Goal: Task Accomplishment & Management: Complete application form

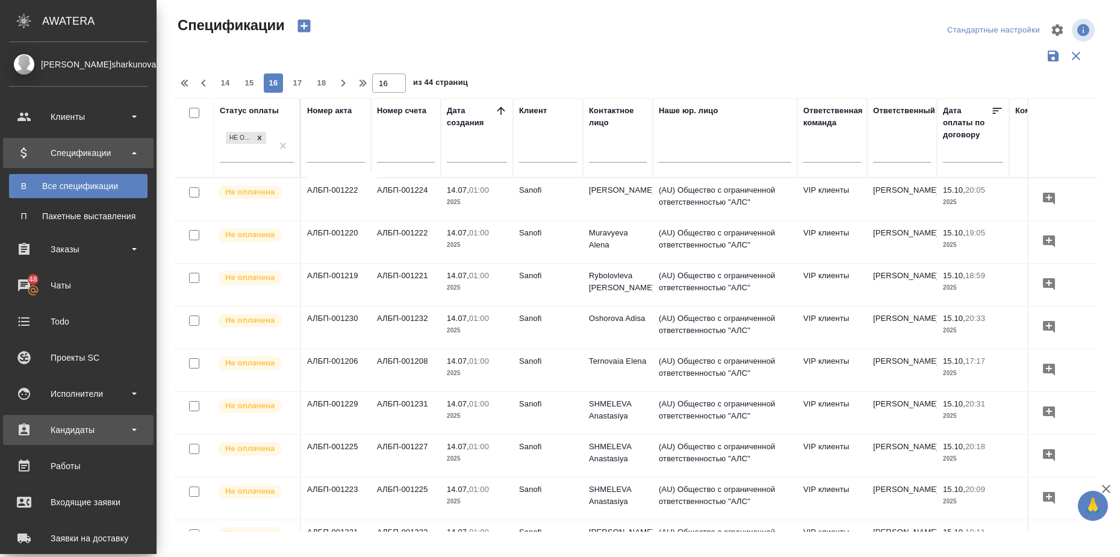
click at [129, 431] on div "Кандидаты" at bounding box center [78, 430] width 138 height 18
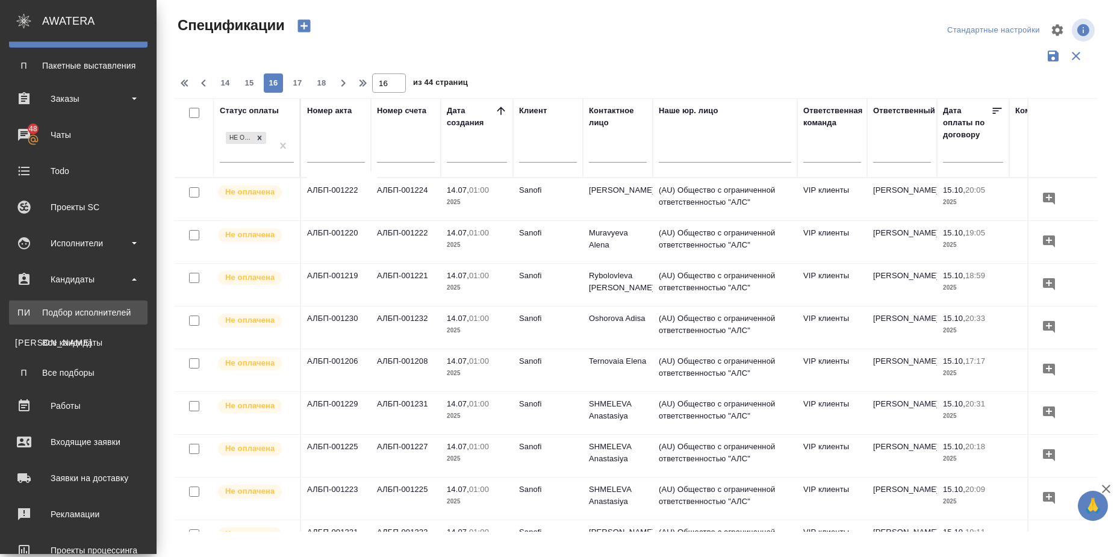
click at [120, 307] on div "Подбор исполнителей" at bounding box center [78, 312] width 126 height 12
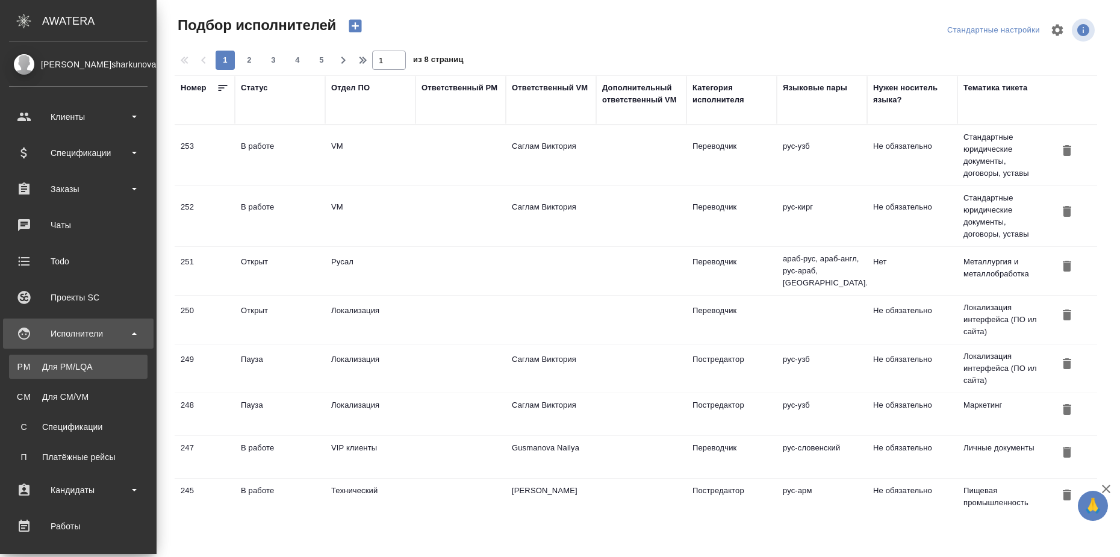
click at [63, 367] on div "Для PM/LQA" at bounding box center [78, 367] width 126 height 12
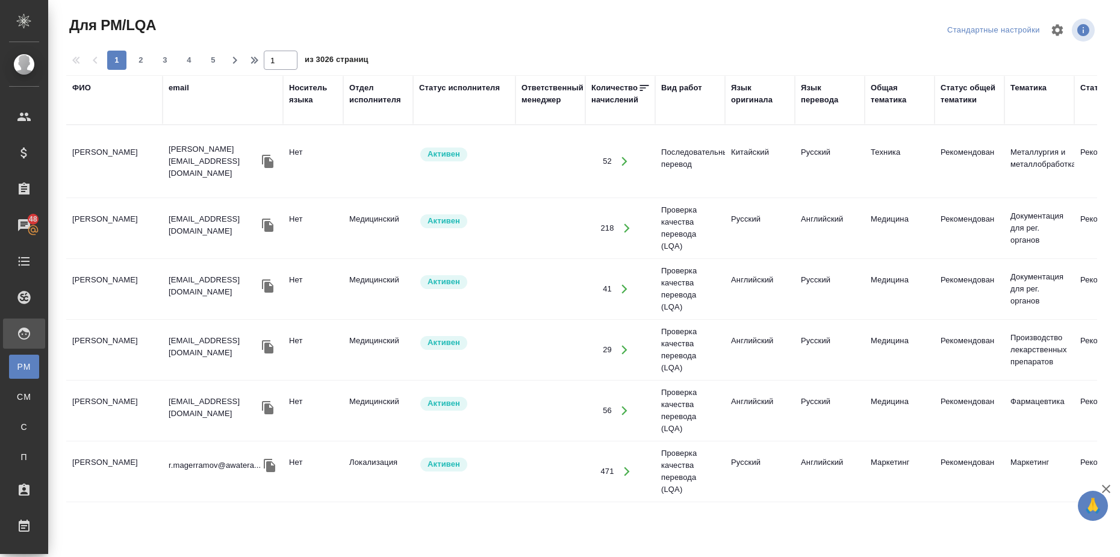
click at [384, 92] on div "Отдел исполнителя" at bounding box center [378, 94] width 58 height 24
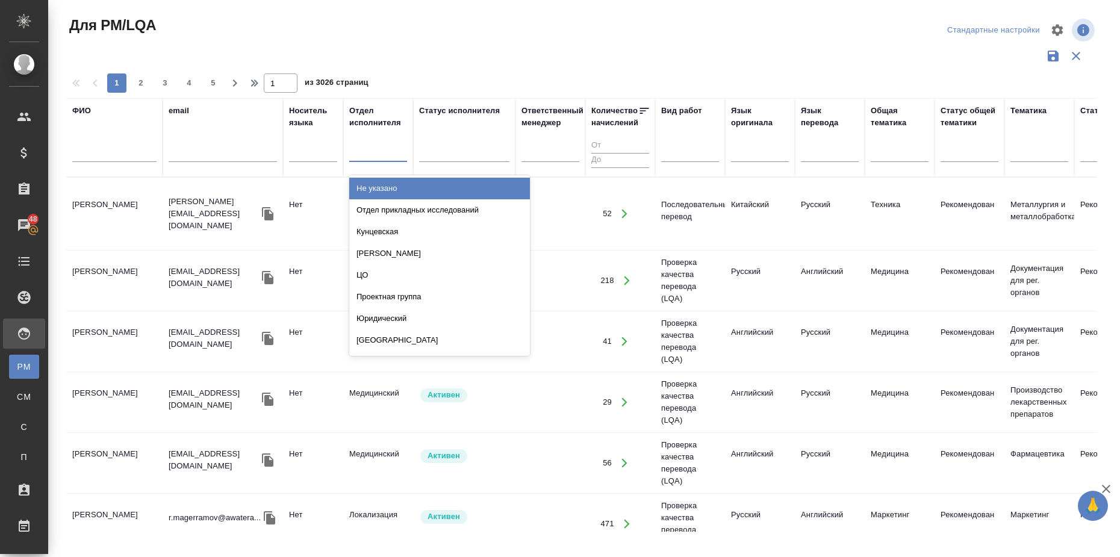
click at [378, 152] on div at bounding box center [378, 149] width 58 height 17
type input "тех"
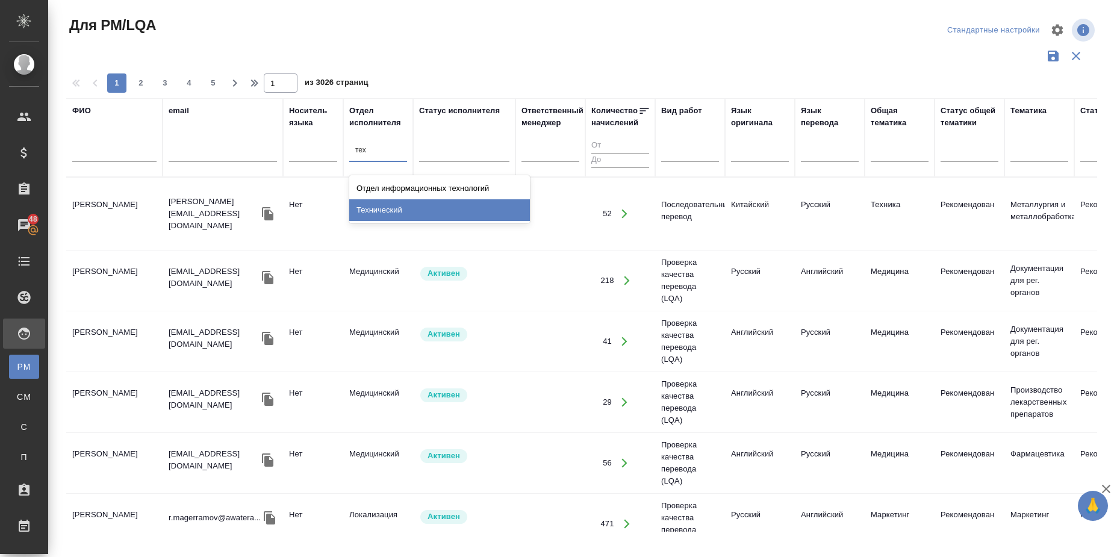
click at [408, 203] on div "Технический" at bounding box center [439, 210] width 181 height 22
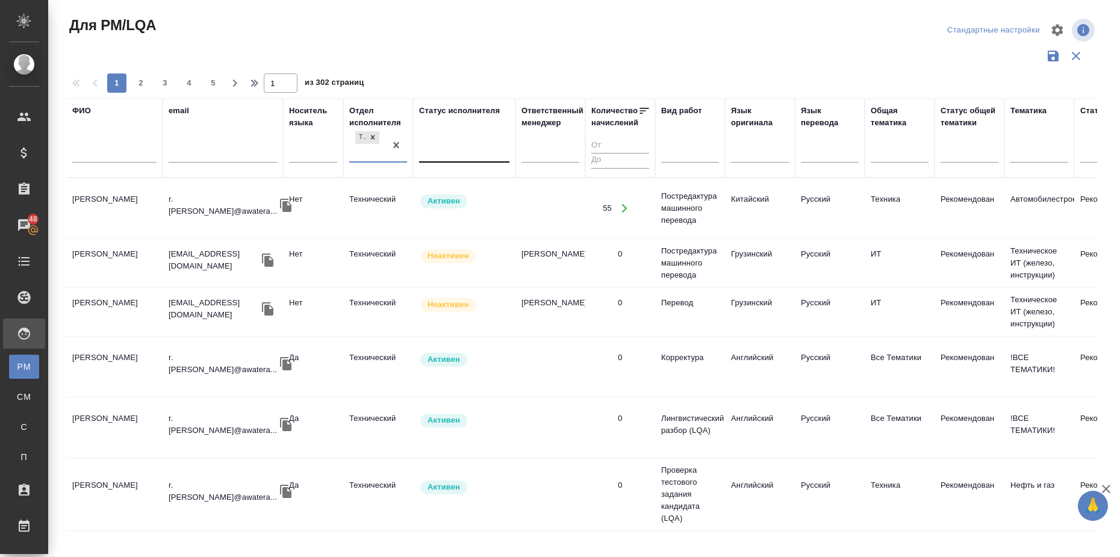
click at [447, 152] on div at bounding box center [464, 149] width 90 height 17
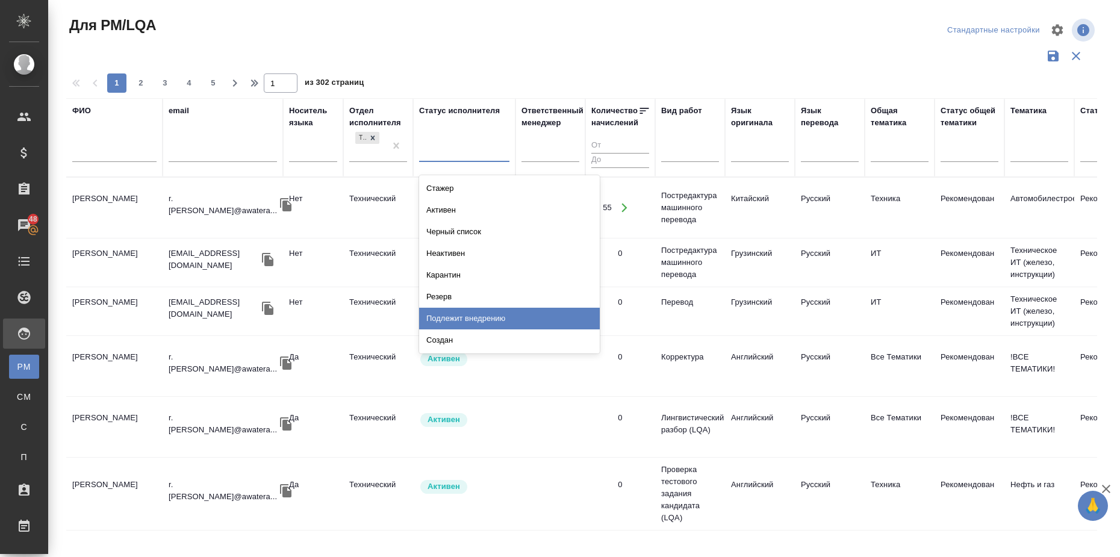
click at [470, 318] on div "Подлежит внедрению" at bounding box center [509, 319] width 181 height 22
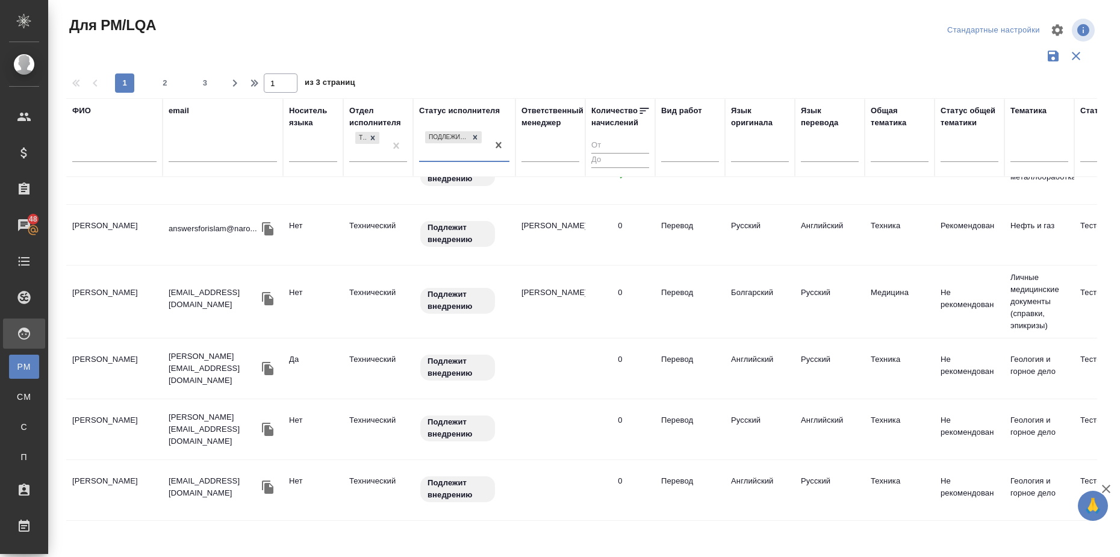
scroll to position [1190, 0]
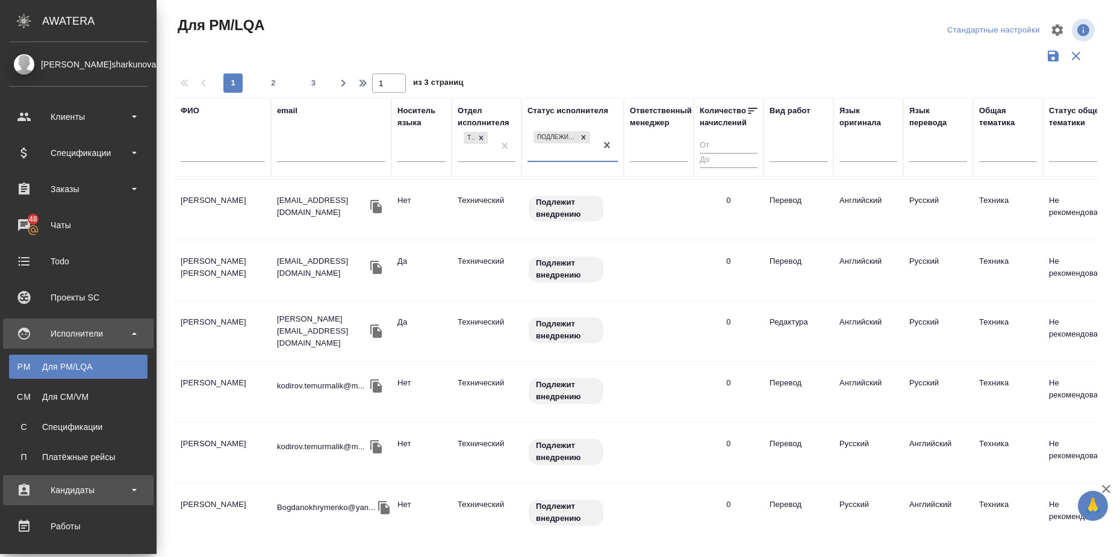
click at [134, 490] on b at bounding box center [134, 490] width 5 height 2
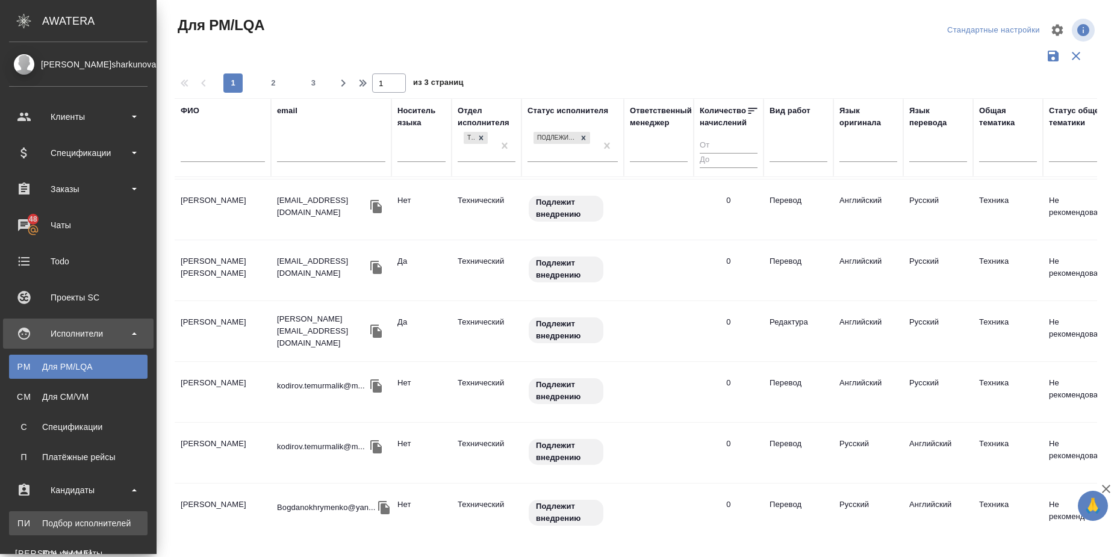
click at [117, 527] on div "Подбор исполнителей" at bounding box center [78, 523] width 126 height 12
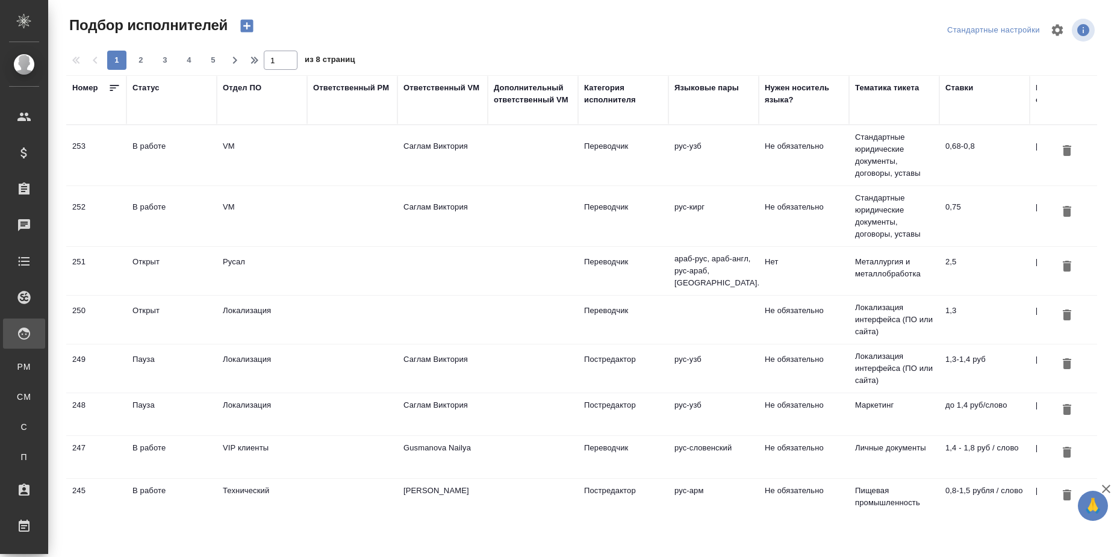
click at [240, 94] on div "Отдел ПО" at bounding box center [262, 100] width 78 height 36
click at [244, 86] on div "Отдел ПО" at bounding box center [242, 88] width 39 height 12
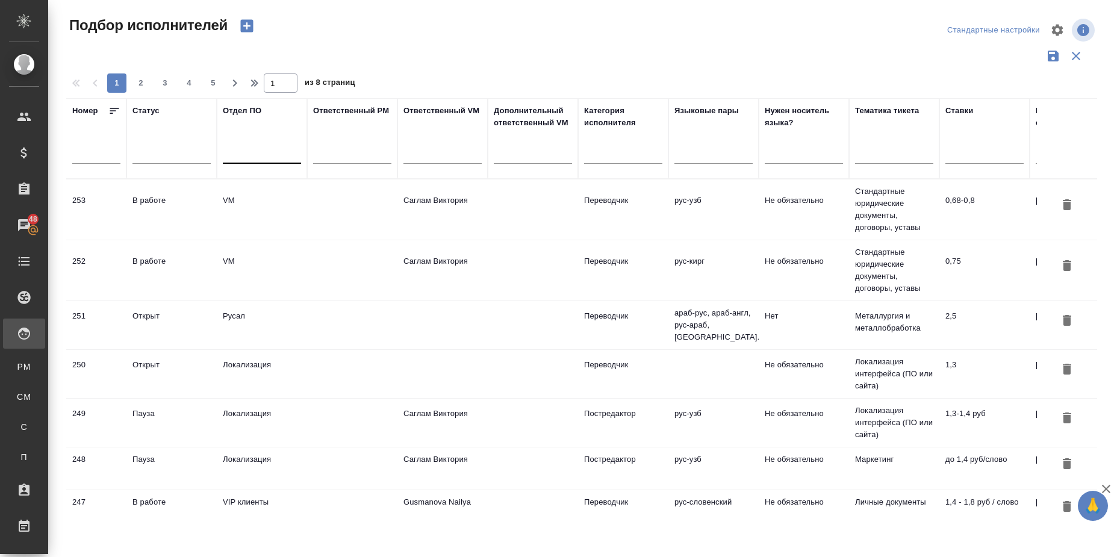
click at [270, 159] on div at bounding box center [262, 151] width 78 height 17
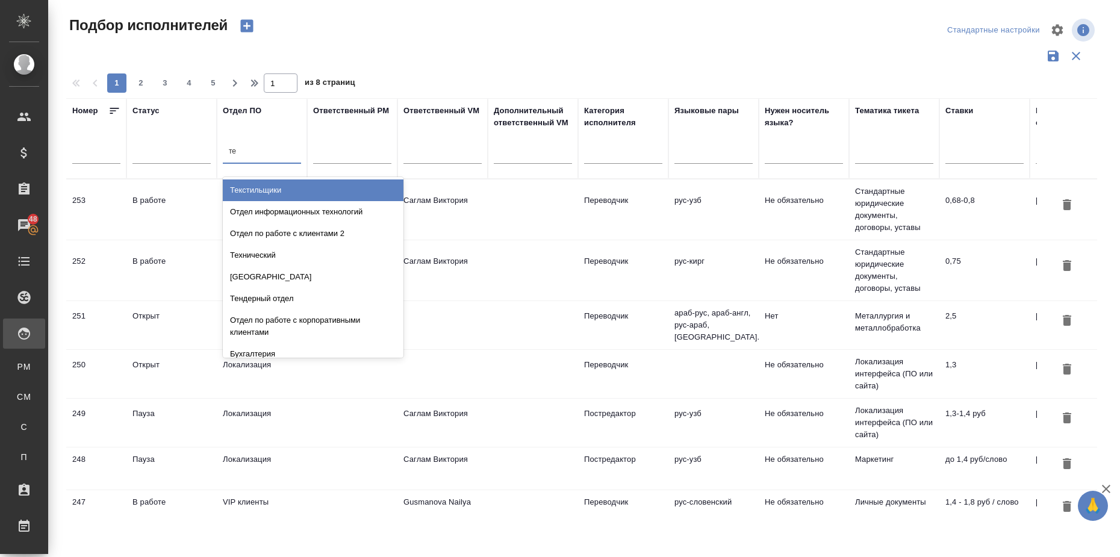
type input "тех"
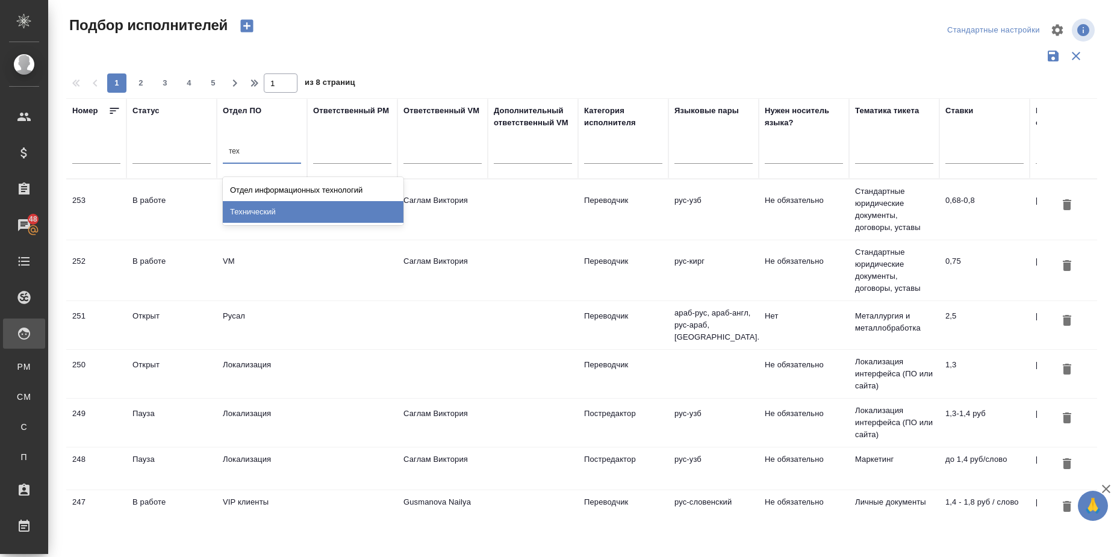
click at [261, 213] on div "Технический" at bounding box center [313, 212] width 181 height 22
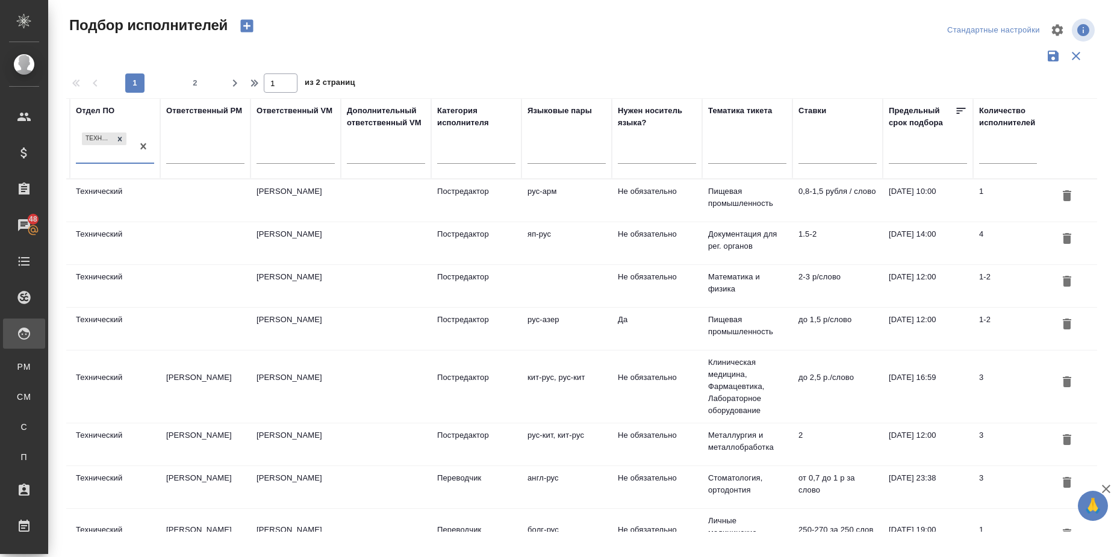
scroll to position [151, 147]
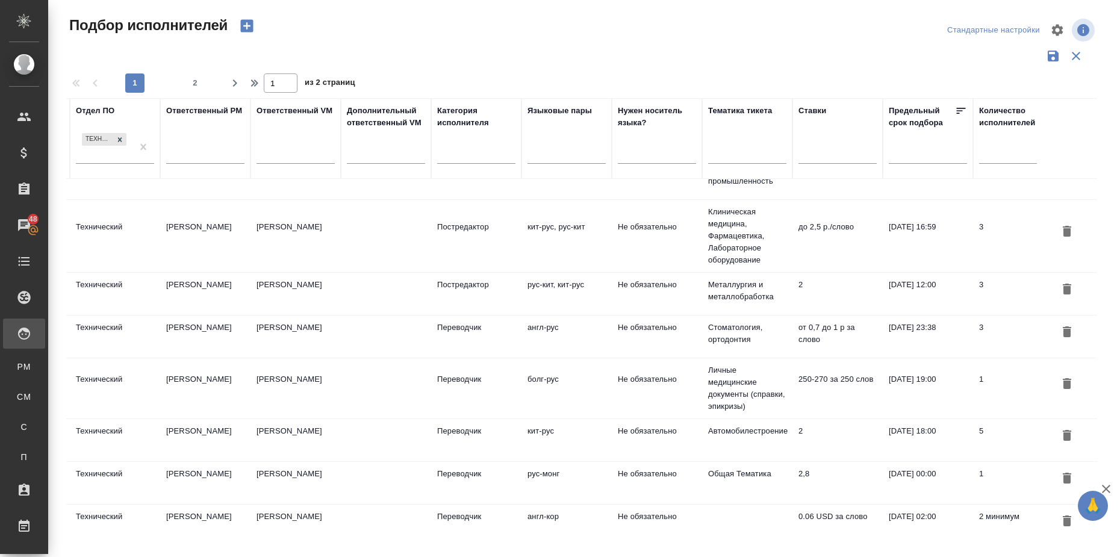
click at [765, 431] on td "Автомобилестроение" at bounding box center [747, 440] width 90 height 42
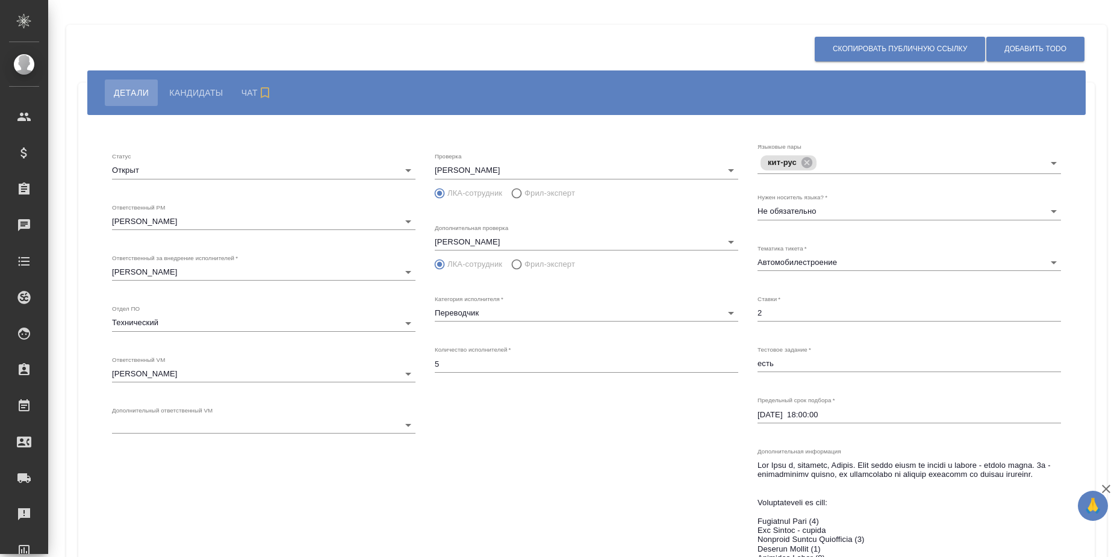
click at [193, 92] on span "Кандидаты" at bounding box center [196, 92] width 54 height 14
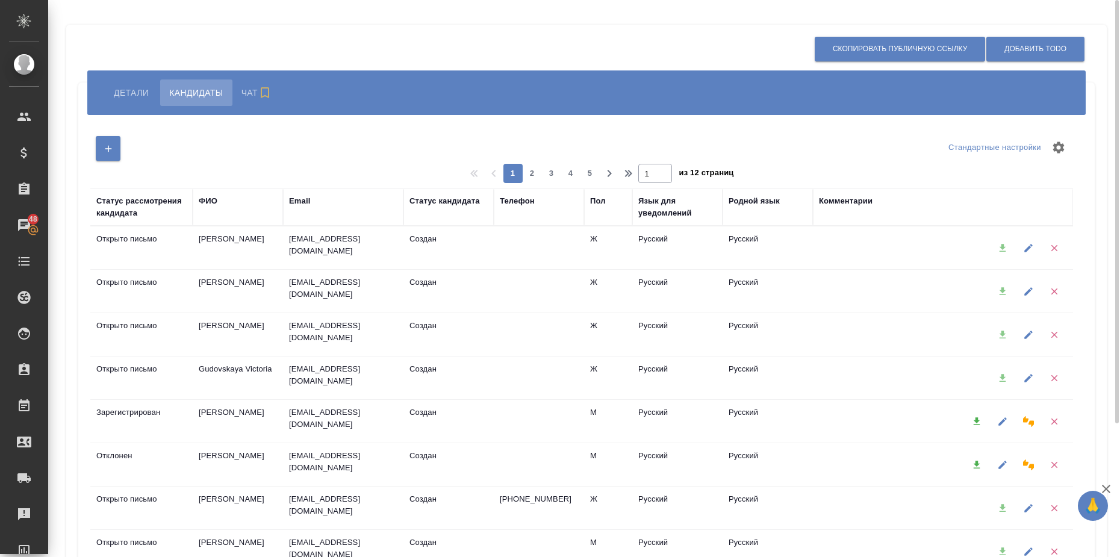
click at [122, 90] on span "Детали" at bounding box center [131, 92] width 35 height 14
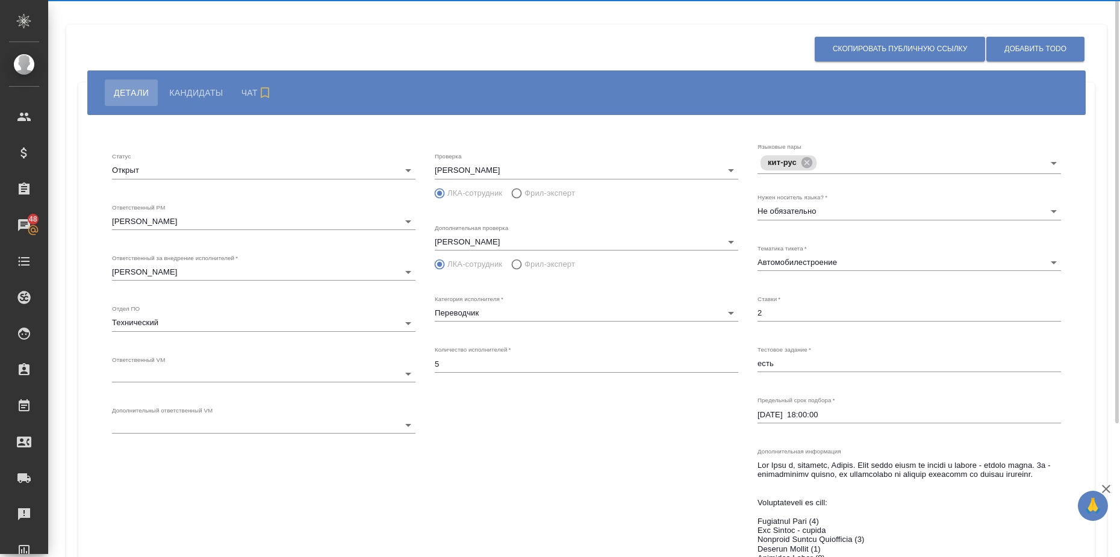
type input "7"
